Goal: Transaction & Acquisition: Obtain resource

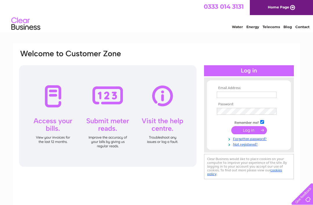
click at [258, 94] on input "text" at bounding box center [247, 95] width 60 height 6
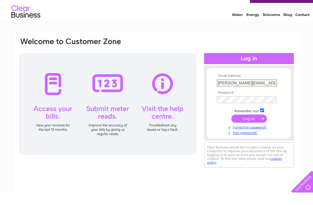
type input "Eric.devenny@yahoo.com"
click at [249, 127] on input "submit" at bounding box center [249, 131] width 36 height 8
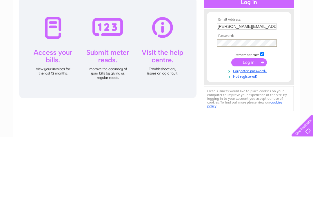
click at [257, 127] on input "submit" at bounding box center [249, 131] width 36 height 8
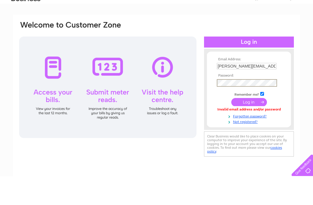
scroll to position [29, 0]
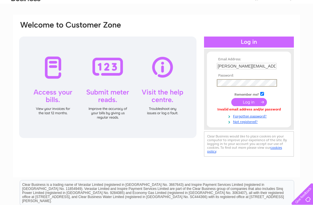
click at [261, 116] on link "Forgotten password?" at bounding box center [250, 116] width 66 height 6
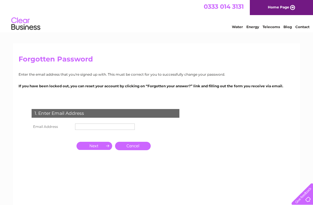
click at [116, 129] on input "text" at bounding box center [105, 126] width 60 height 6
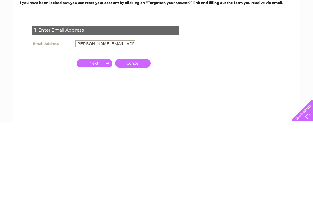
type input "Eric.devenny@yahoo.com"
click at [99, 142] on input "button" at bounding box center [94, 146] width 36 height 8
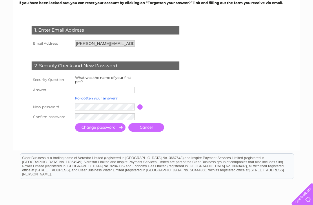
click at [117, 91] on input "text" at bounding box center [105, 90] width 60 height 6
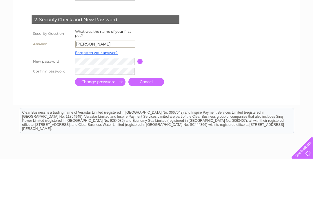
type input "Henry"
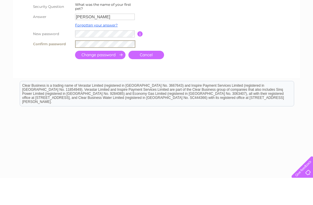
click at [107, 78] on input "submit" at bounding box center [100, 82] width 50 height 8
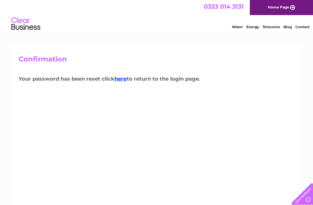
click at [125, 79] on link "here" at bounding box center [120, 79] width 12 height 6
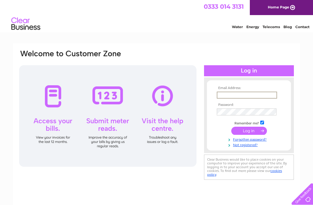
type input "Eric.devenny@yahoo.com"
click at [249, 131] on input "submit" at bounding box center [249, 131] width 36 height 8
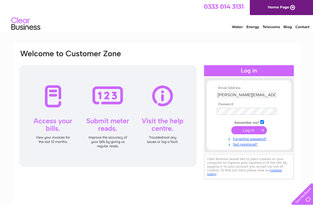
click at [249, 130] on input "submit" at bounding box center [249, 130] width 36 height 8
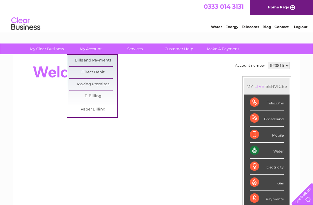
click at [104, 61] on link "Bills and Payments" at bounding box center [93, 61] width 48 height 12
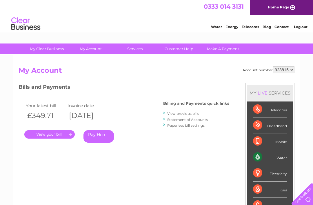
click at [58, 135] on link "." at bounding box center [49, 134] width 50 height 8
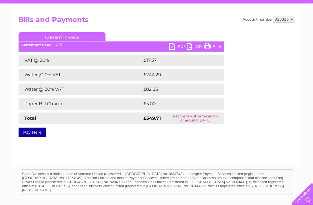
scroll to position [46, 0]
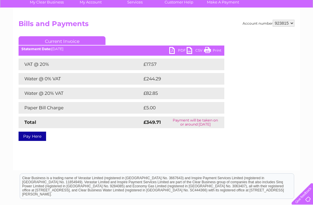
click at [290, 23] on select "923815 942575" at bounding box center [284, 23] width 22 height 7
select select "942575"
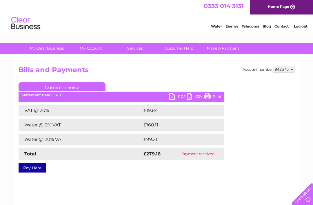
scroll to position [0, 0]
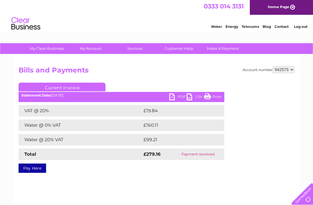
click at [181, 96] on link "PDF" at bounding box center [177, 97] width 17 height 8
click at [288, 73] on select "923815 942575" at bounding box center [284, 69] width 22 height 7
select select "923815"
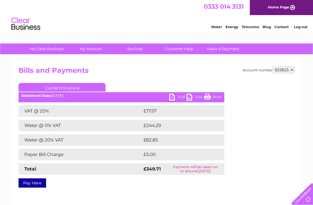
click at [179, 100] on link "PDF" at bounding box center [177, 98] width 17 height 8
